Goal: Task Accomplishment & Management: Manage account settings

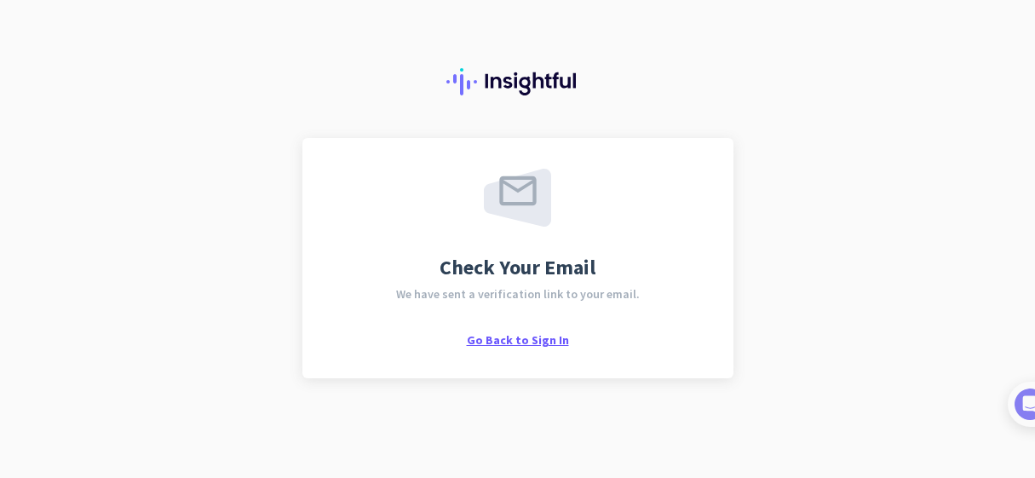
click at [534, 346] on span "Go Back to Sign In" at bounding box center [518, 339] width 102 height 15
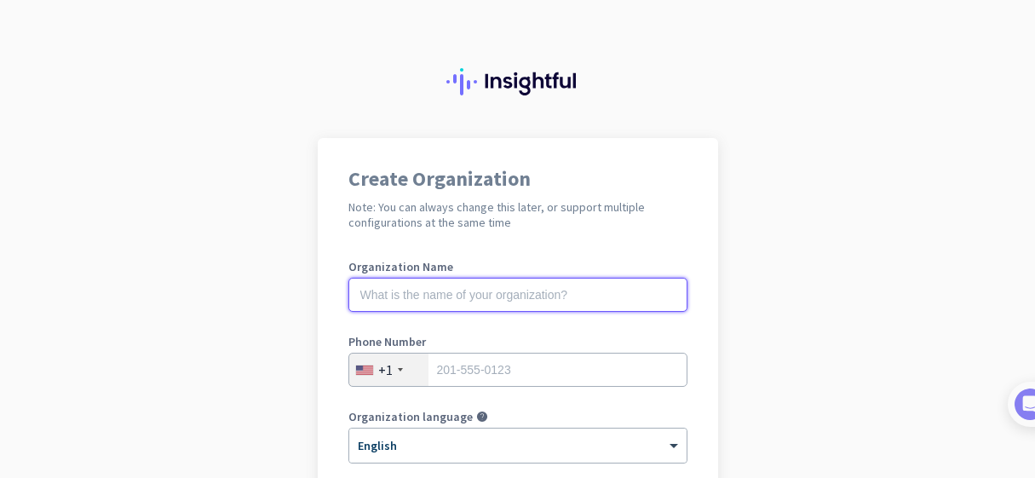
click at [467, 284] on input "text" at bounding box center [517, 295] width 339 height 34
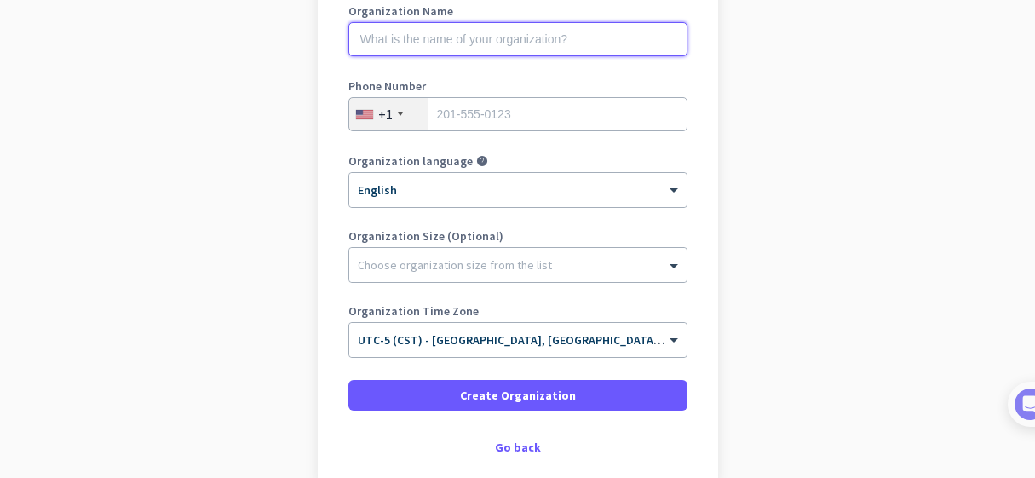
scroll to position [85, 0]
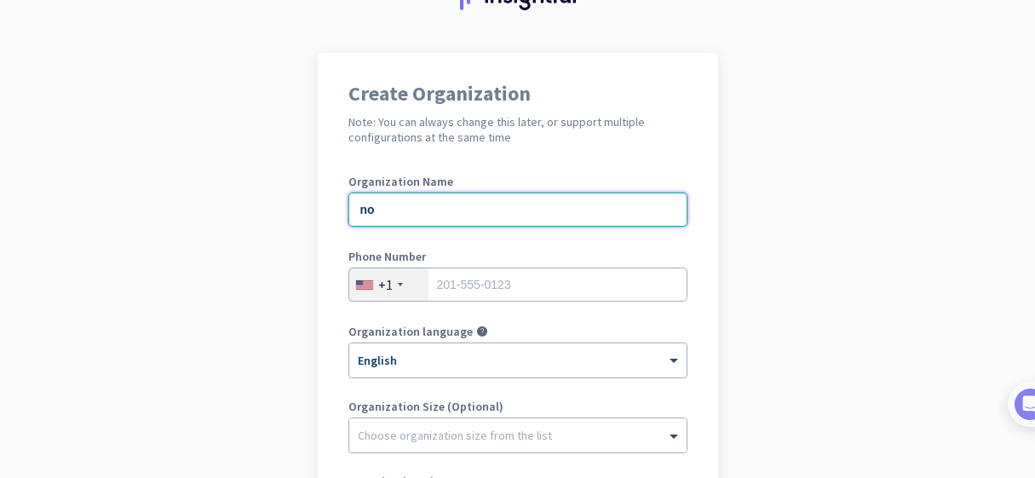
type input "n"
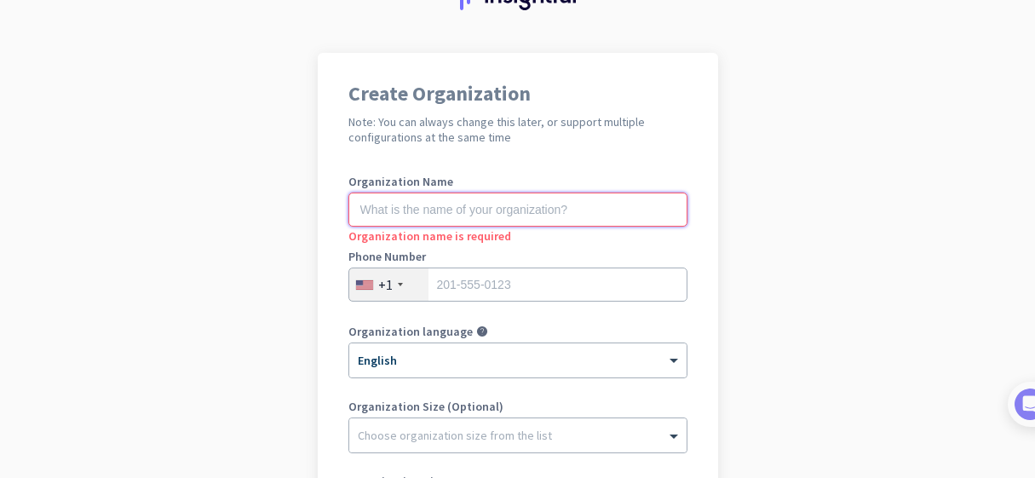
type input "n"
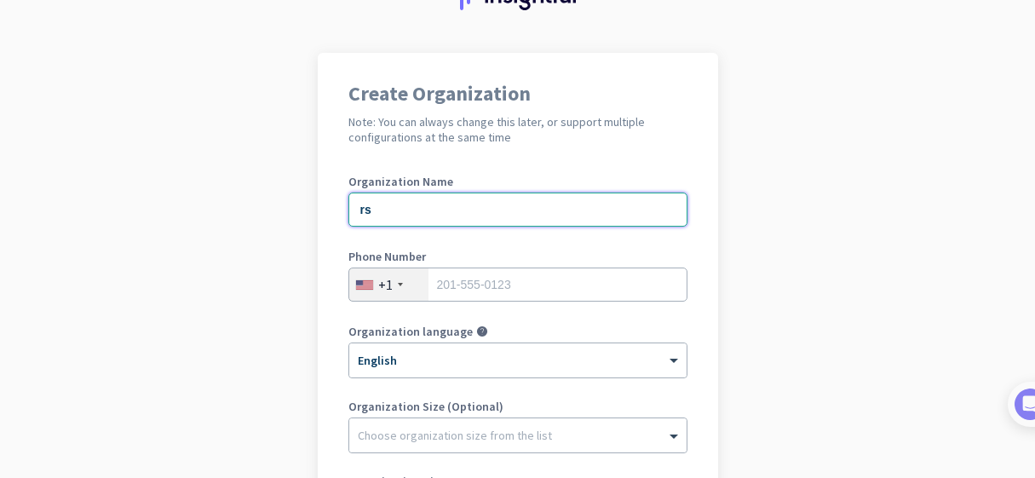
type input "r"
type input "Rsi"
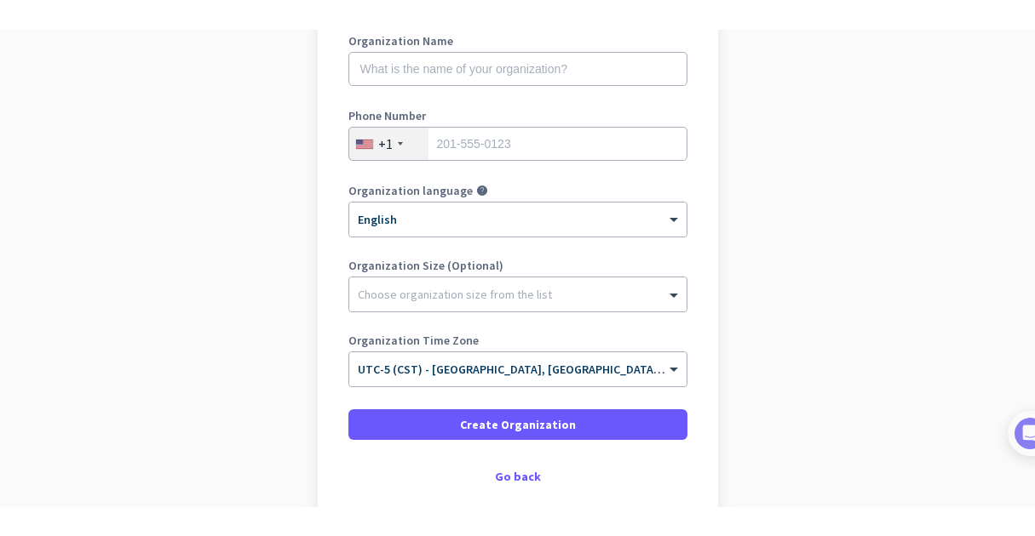
scroll to position [170, 0]
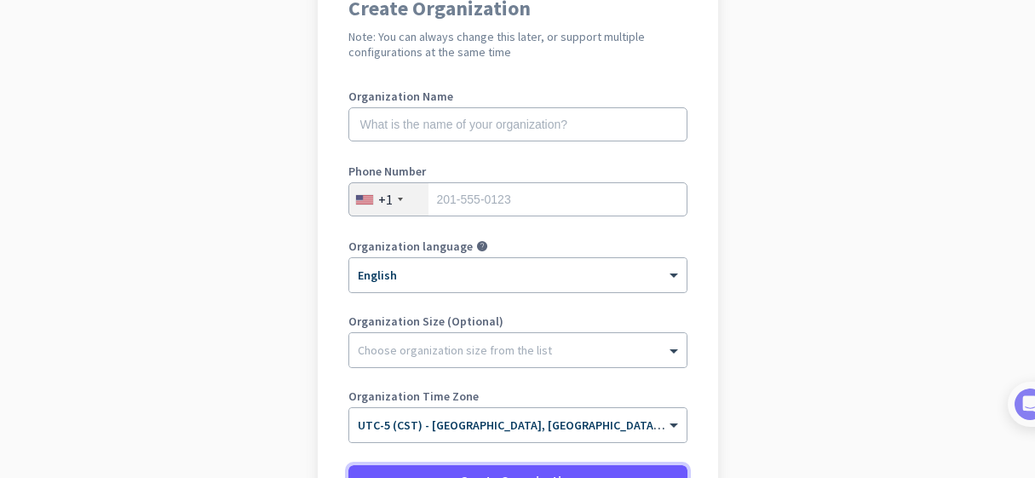
drag, startPoint x: 508, startPoint y: 477, endPoint x: 514, endPoint y: 517, distance: 40.5
click at [514, 477] on html "Create Organization Note: You can always change this later, or support multiple…" at bounding box center [517, 239] width 1035 height 478
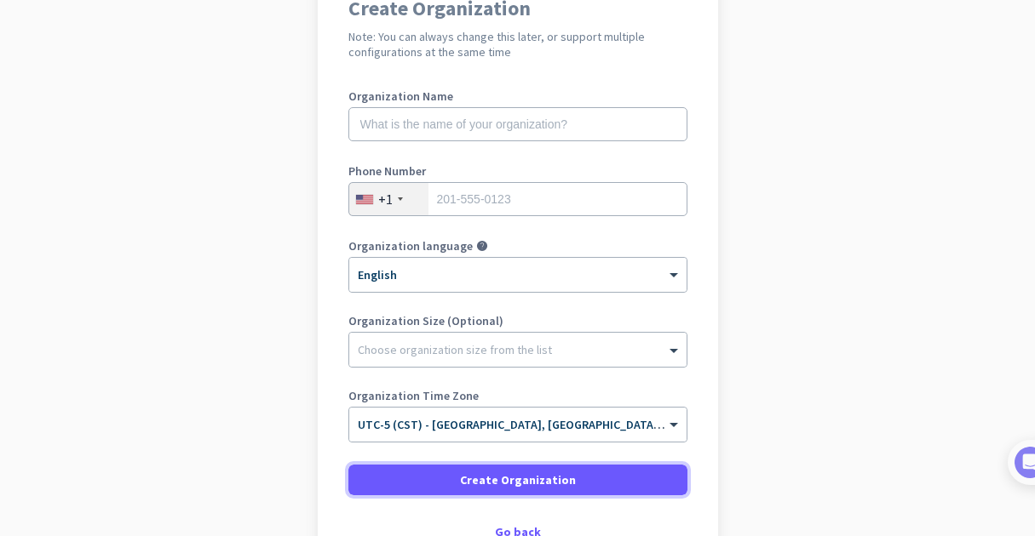
scroll to position [85, 0]
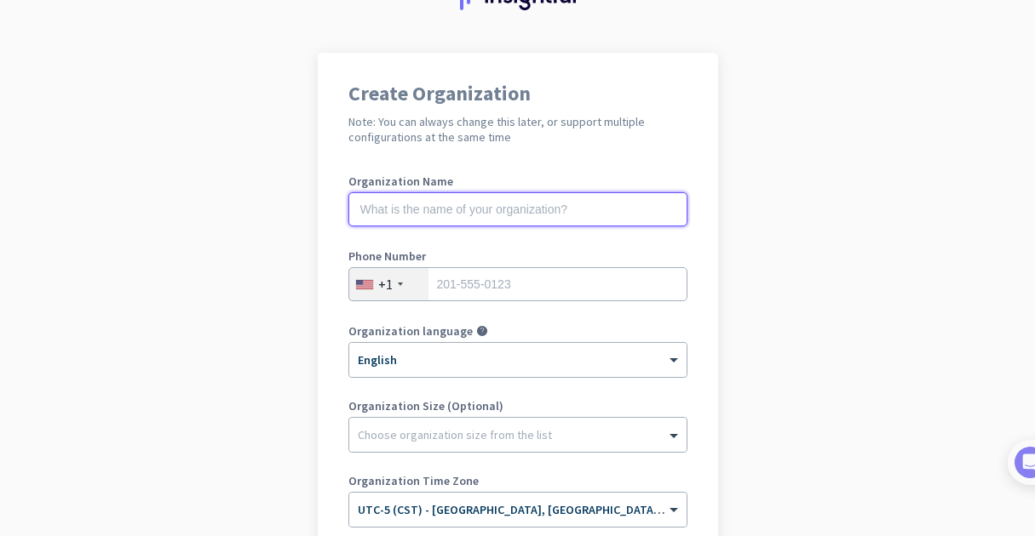
click at [544, 212] on input "text" at bounding box center [517, 209] width 339 height 34
type input "RSI"
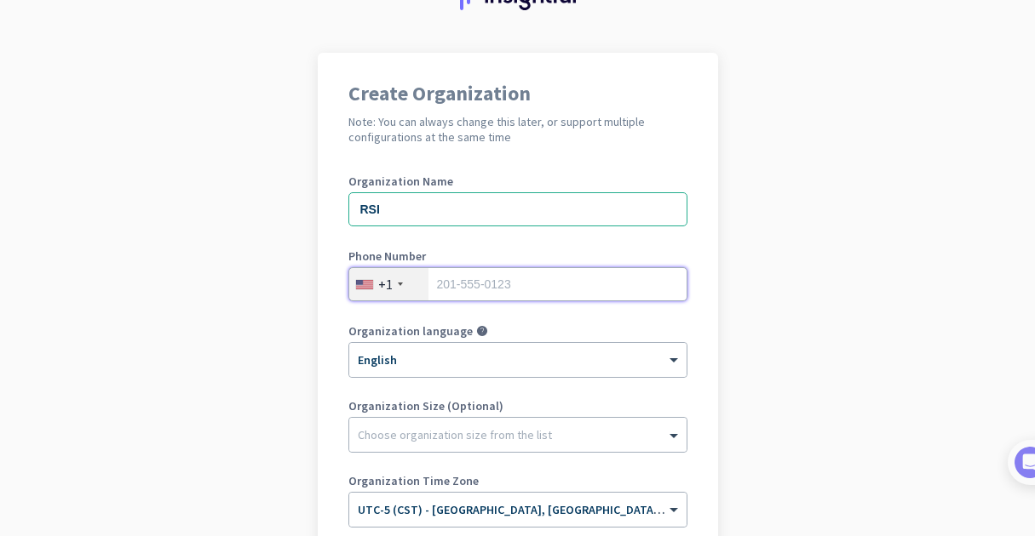
click at [490, 284] on input "tel" at bounding box center [517, 284] width 339 height 34
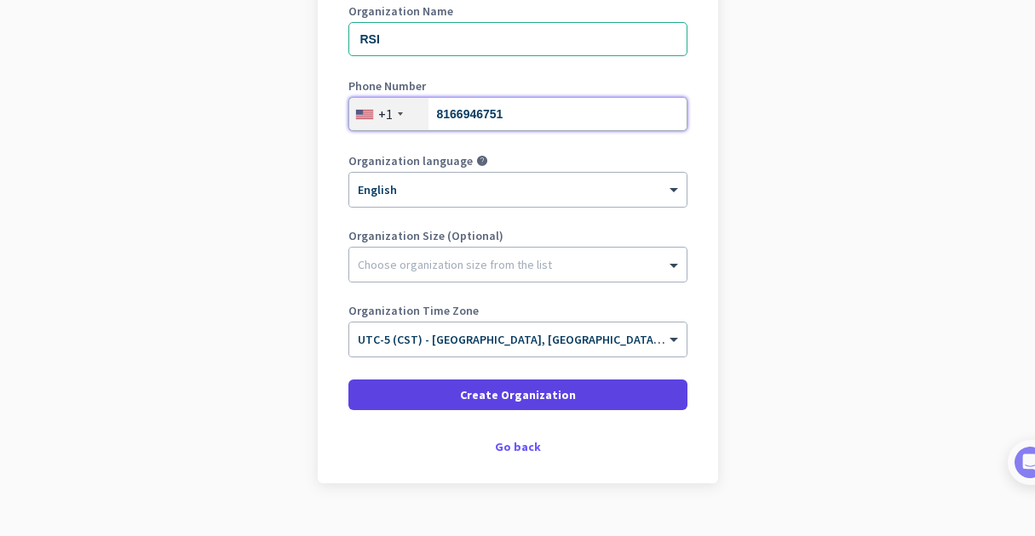
type input "8166946751"
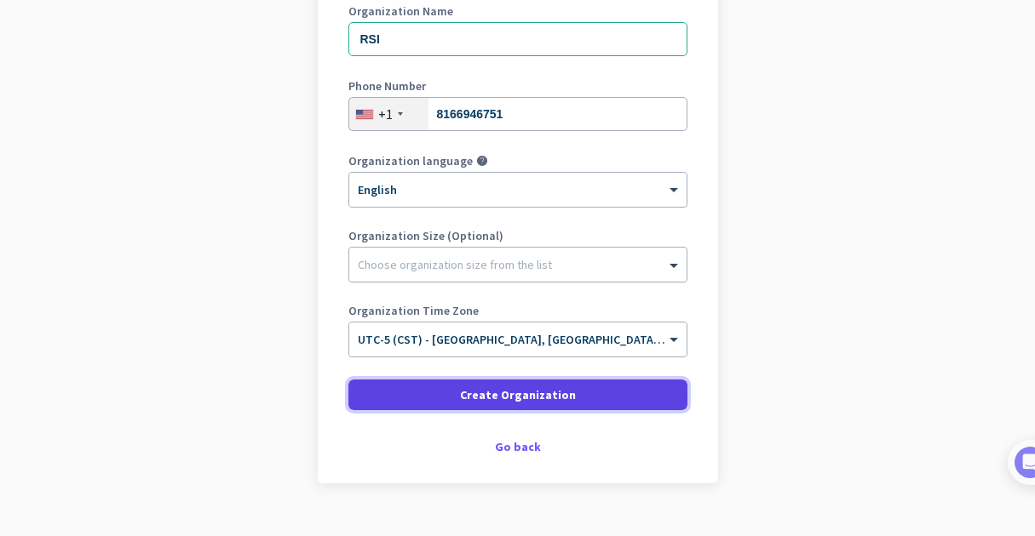
click at [486, 395] on span "Create Organization" at bounding box center [518, 395] width 116 height 17
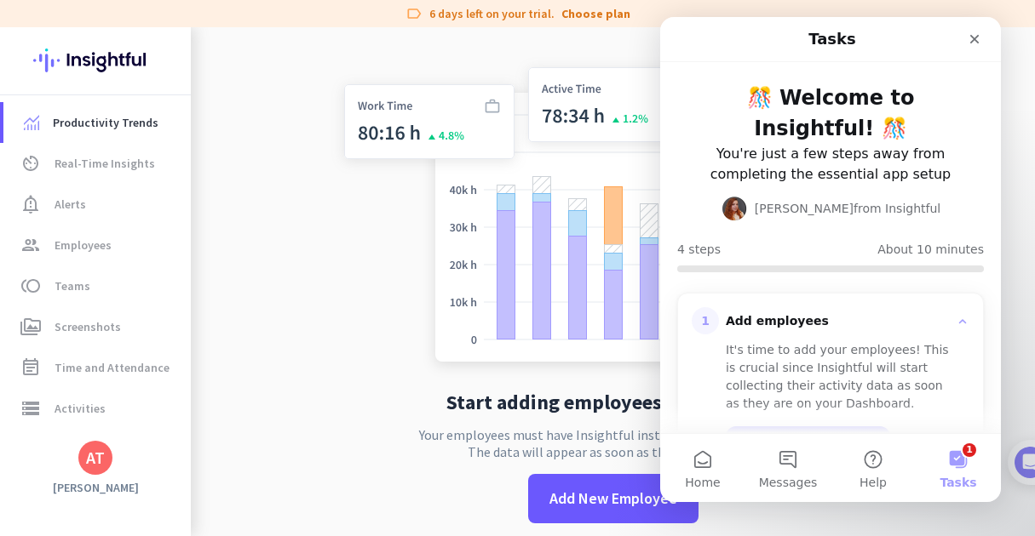
click at [252, 399] on app-no-employees "Start adding employees to Insightful Your employees must have Insightful instal…" at bounding box center [613, 295] width 844 height 536
click at [959, 454] on button "1 Tasks" at bounding box center [957, 468] width 85 height 68
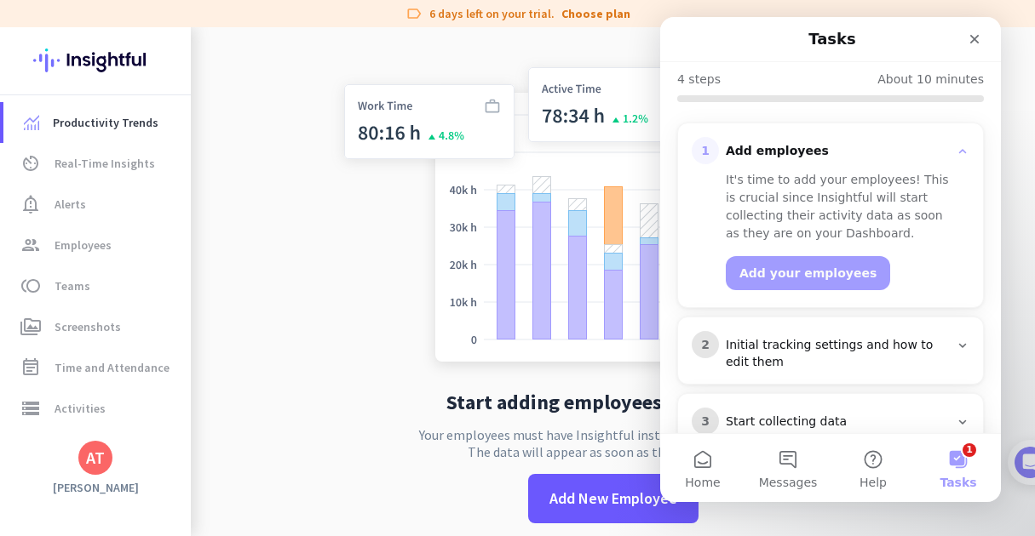
scroll to position [277, 0]
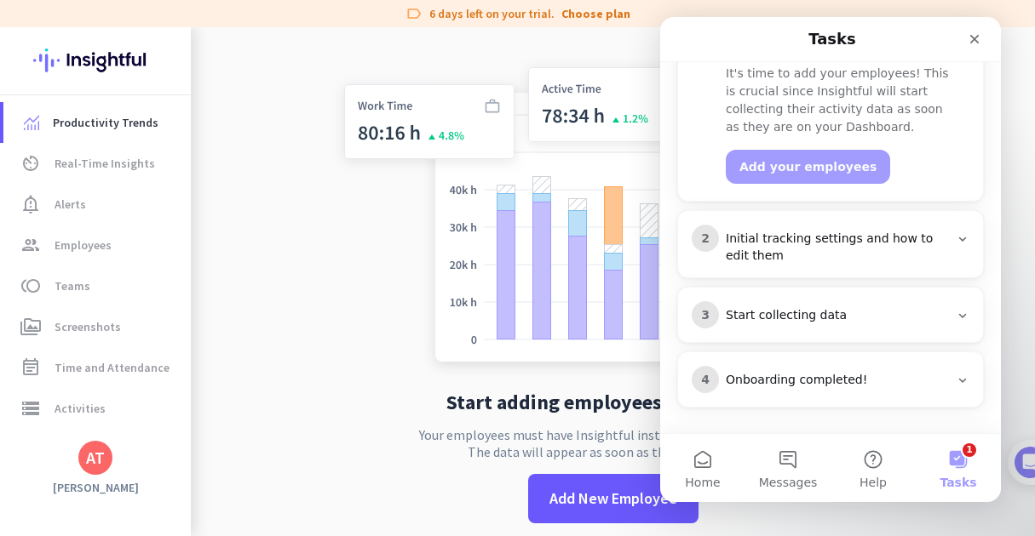
click at [959, 456] on button "1 Tasks" at bounding box center [957, 468] width 85 height 68
click at [337, 311] on img at bounding box center [613, 209] width 564 height 339
click at [782, 158] on button "Add your employees" at bounding box center [807, 167] width 164 height 34
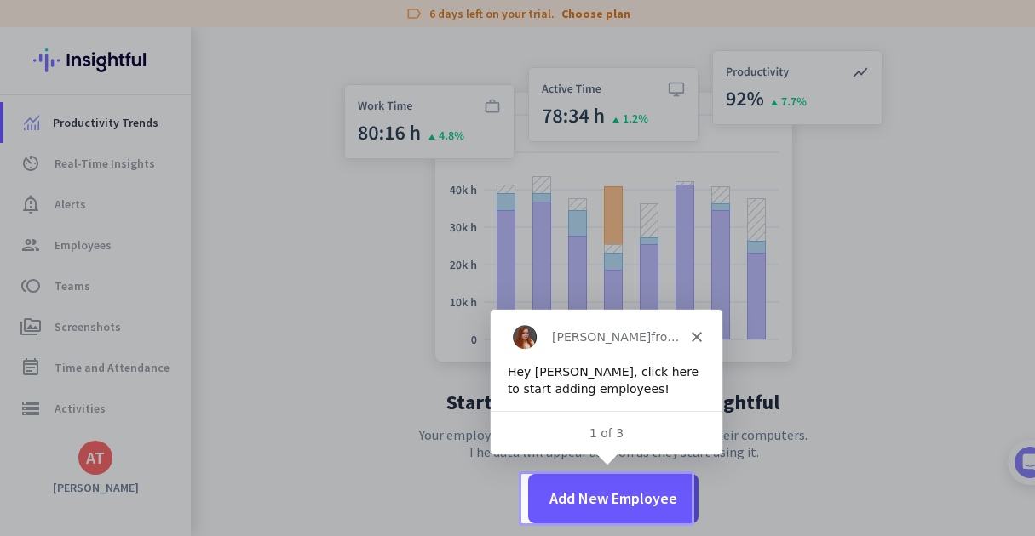
scroll to position [0, 0]
click at [699, 331] on polygon "Close" at bounding box center [696, 335] width 10 height 10
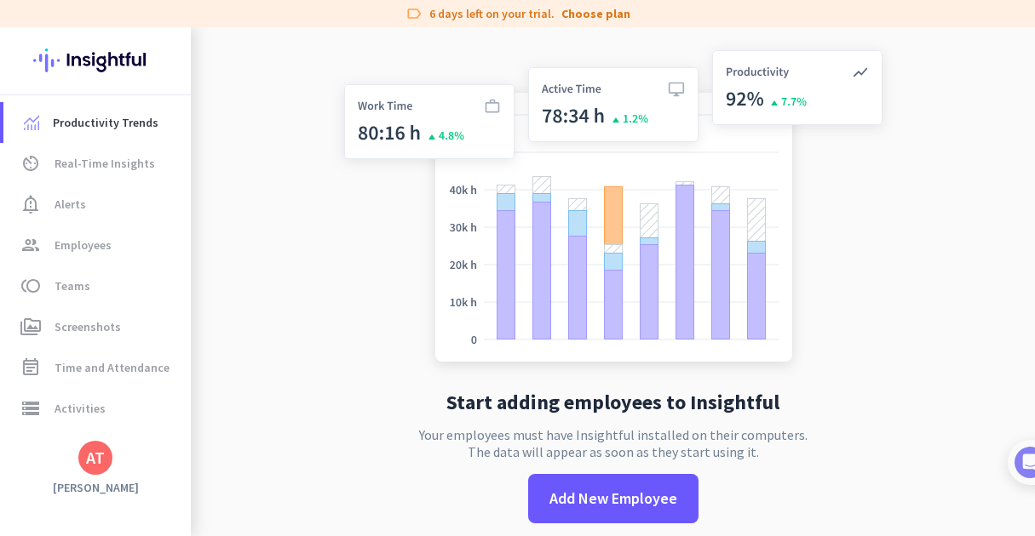
click at [881, 343] on img at bounding box center [613, 209] width 564 height 339
click at [84, 164] on span "Real-Time Insights" at bounding box center [104, 163] width 100 height 20
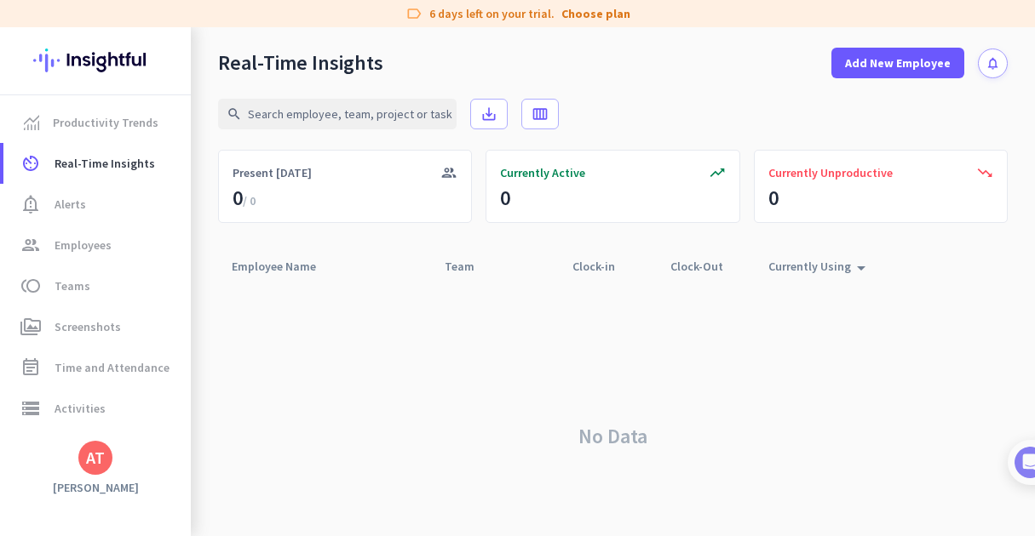
click at [357, 264] on div "Employee Name arrow_drop_up" at bounding box center [324, 266] width 213 height 32
click at [562, 277] on div "Clock-in arrow_drop_up" at bounding box center [608, 266] width 98 height 32
click at [78, 241] on span "Employees" at bounding box center [82, 245] width 57 height 20
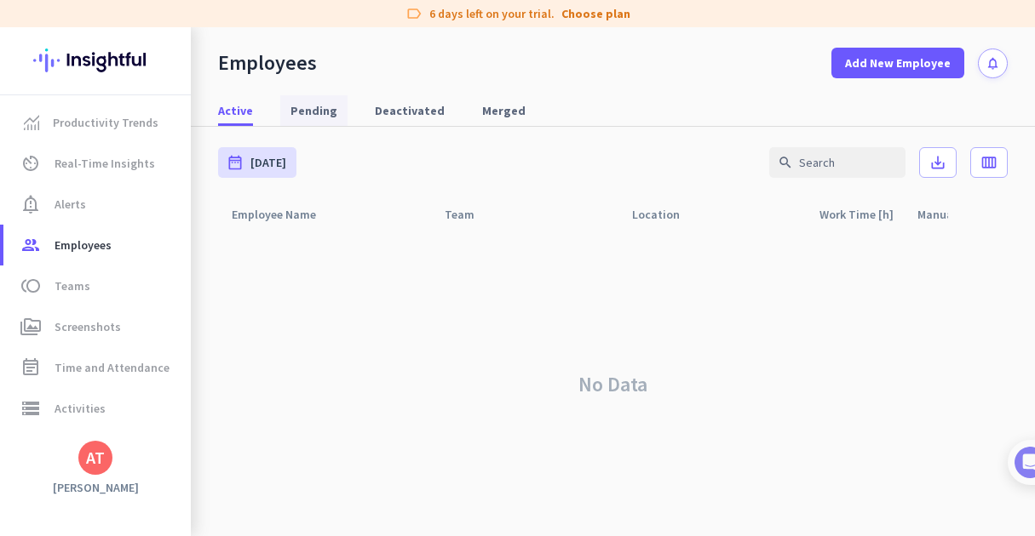
click at [303, 110] on span "Pending" at bounding box center [313, 110] width 47 height 17
click at [385, 112] on span "Deactivated" at bounding box center [410, 110] width 70 height 17
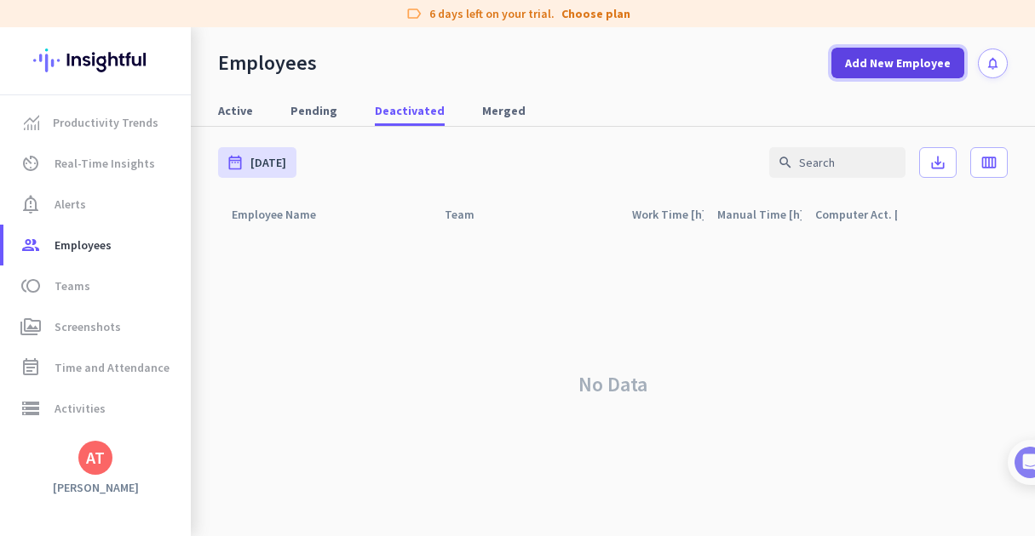
click at [900, 60] on span "Add New Employee" at bounding box center [898, 62] width 106 height 17
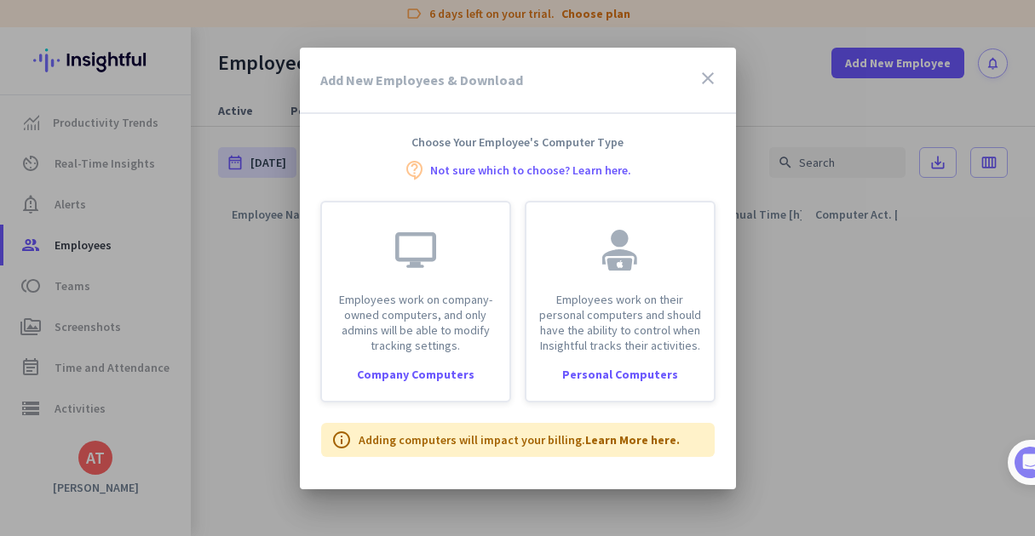
click at [704, 77] on icon "close" at bounding box center [707, 78] width 20 height 20
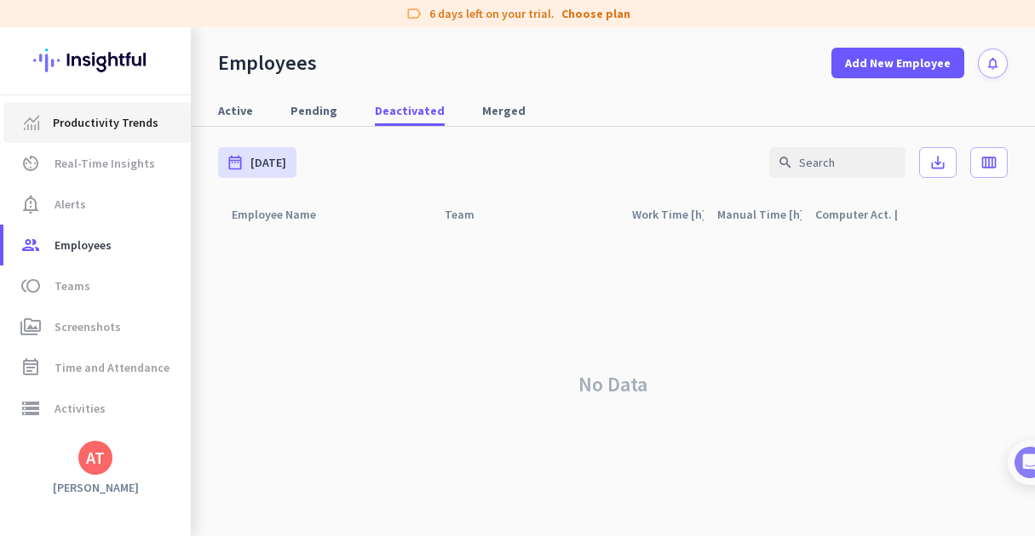
click at [59, 116] on span "Productivity Trends" at bounding box center [106, 122] width 106 height 20
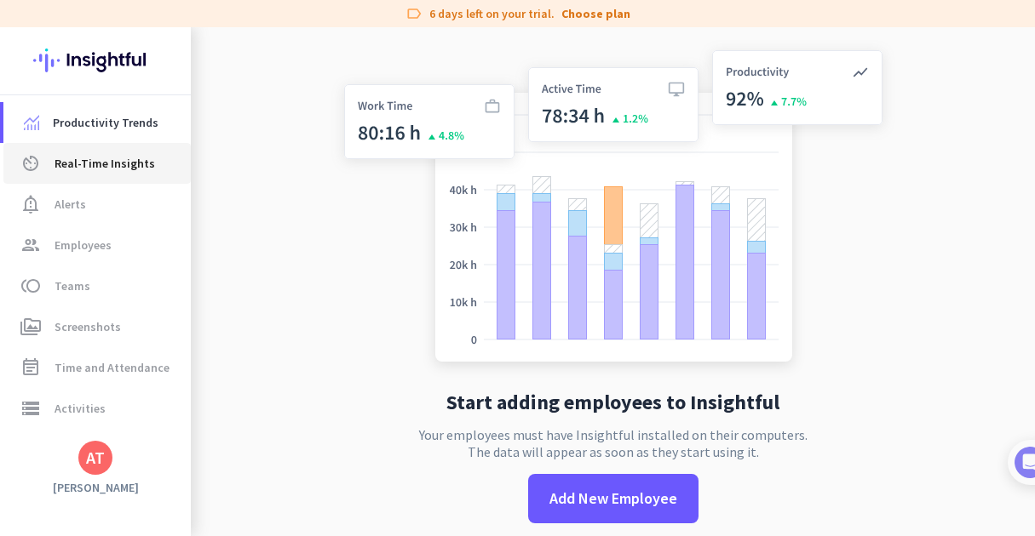
click at [88, 161] on span "Real-Time Insights" at bounding box center [104, 163] width 100 height 20
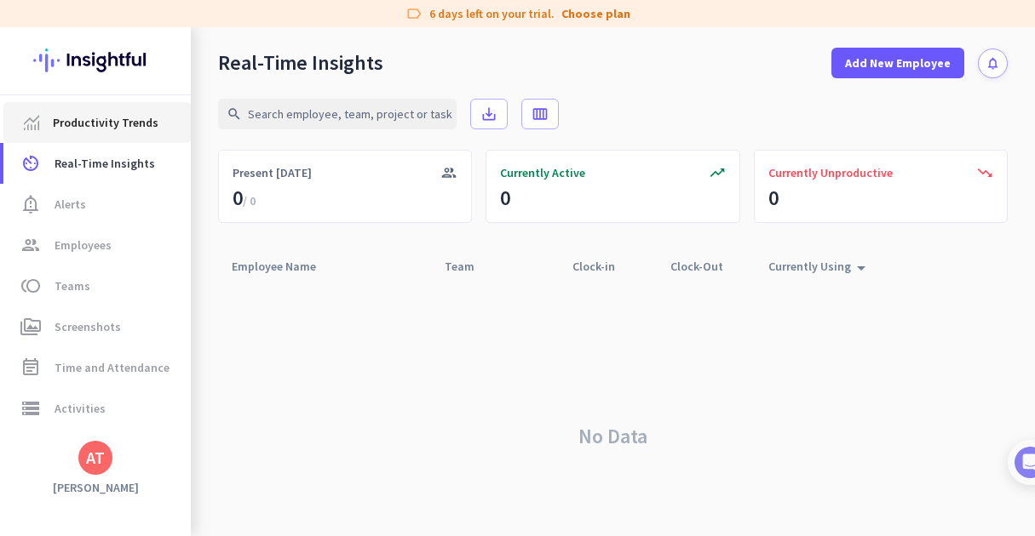
click at [83, 123] on span "Productivity Trends" at bounding box center [106, 122] width 106 height 20
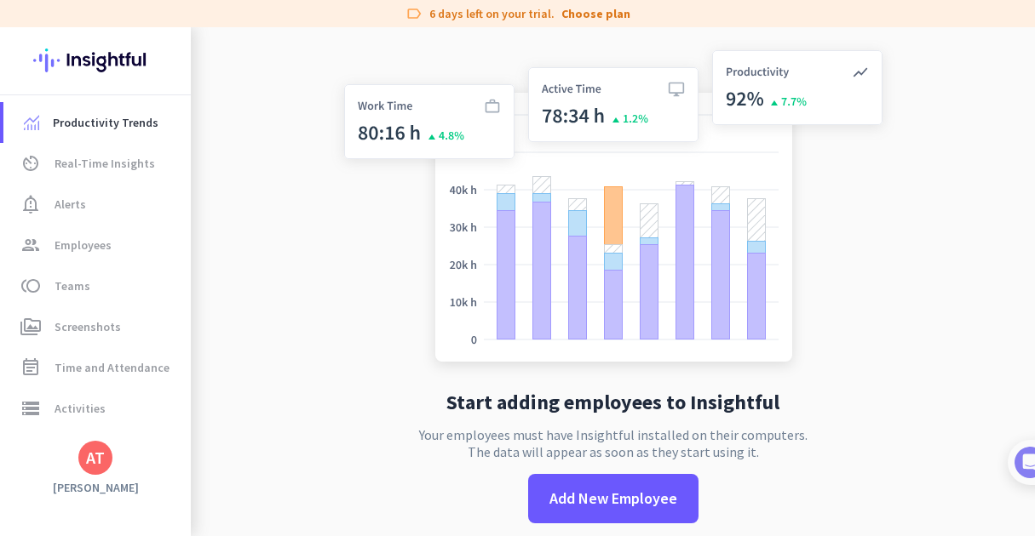
click at [95, 459] on div "AT" at bounding box center [95, 458] width 19 height 17
click at [180, 420] on span "Sign out" at bounding box center [186, 425] width 103 height 15
